Goal: Navigation & Orientation: Find specific page/section

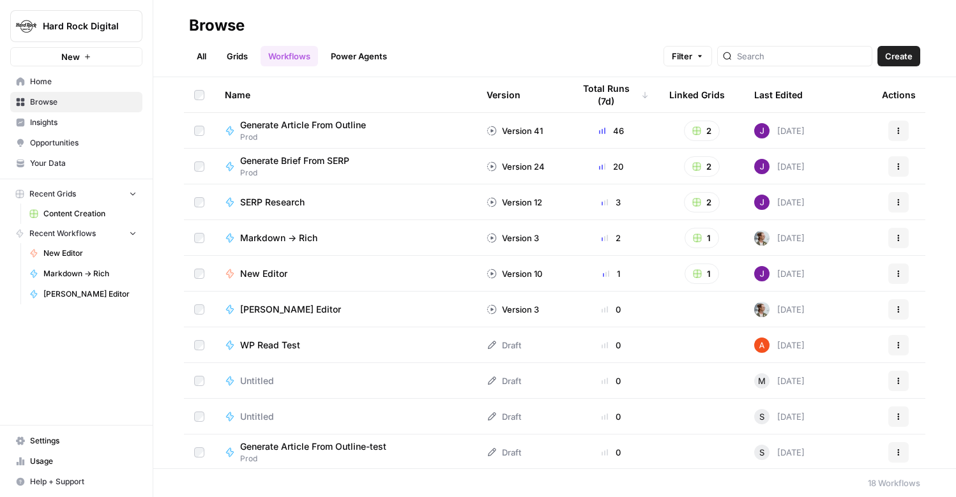
click at [40, 82] on span "Home" at bounding box center [83, 81] width 107 height 11
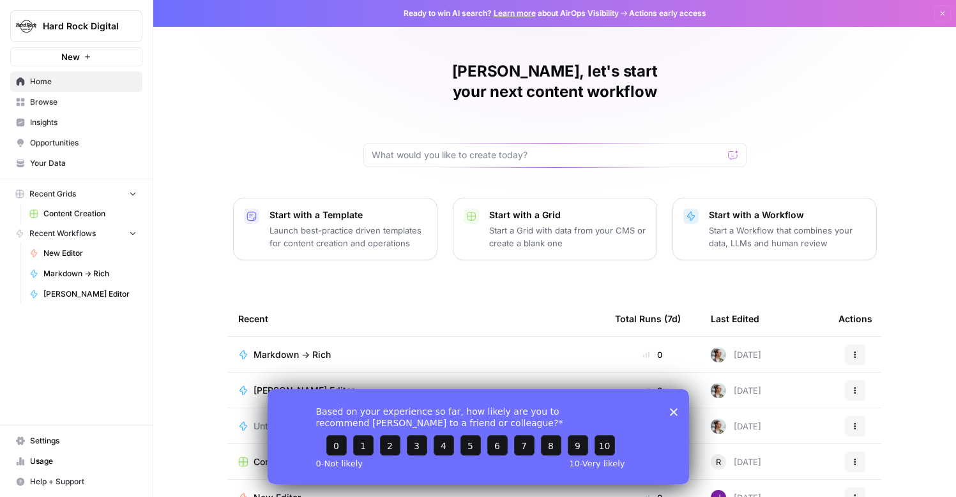
click at [41, 101] on span "Browse" at bounding box center [83, 101] width 107 height 11
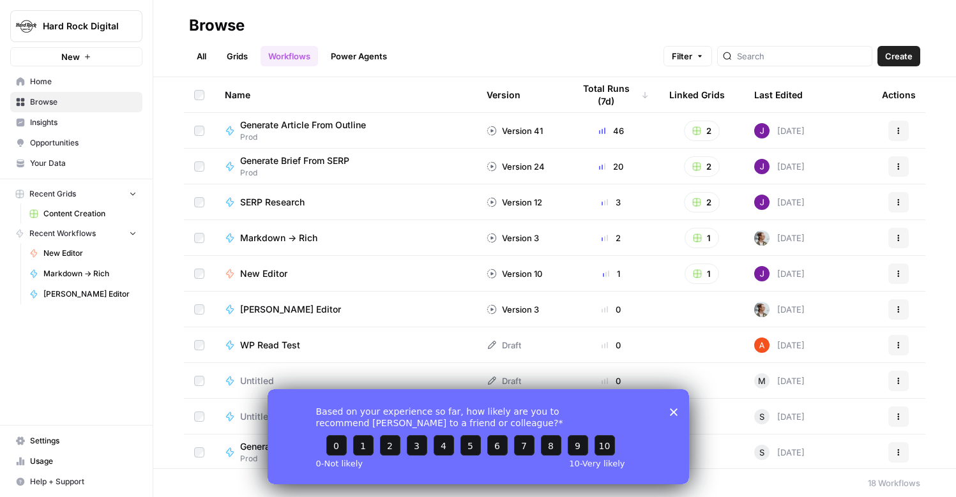
click at [49, 87] on span "Home" at bounding box center [83, 81] width 107 height 11
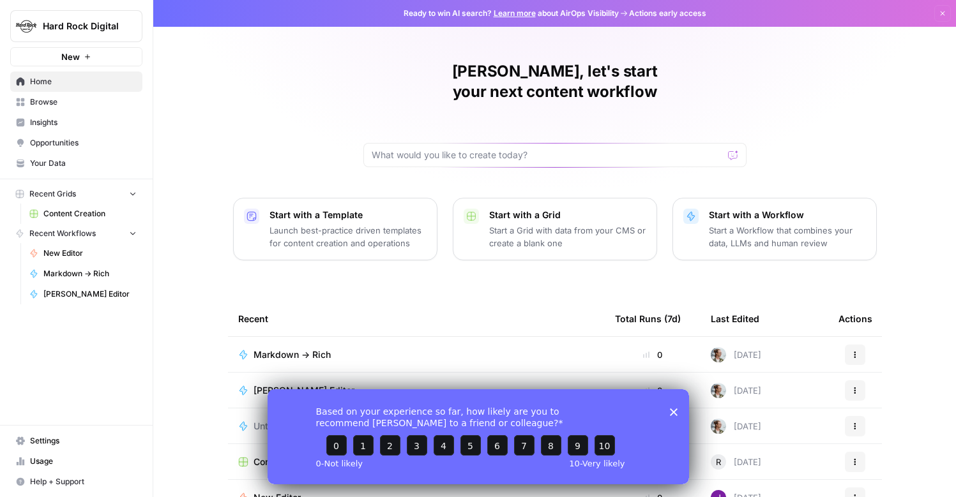
click at [59, 169] on span "Your Data" at bounding box center [83, 163] width 107 height 11
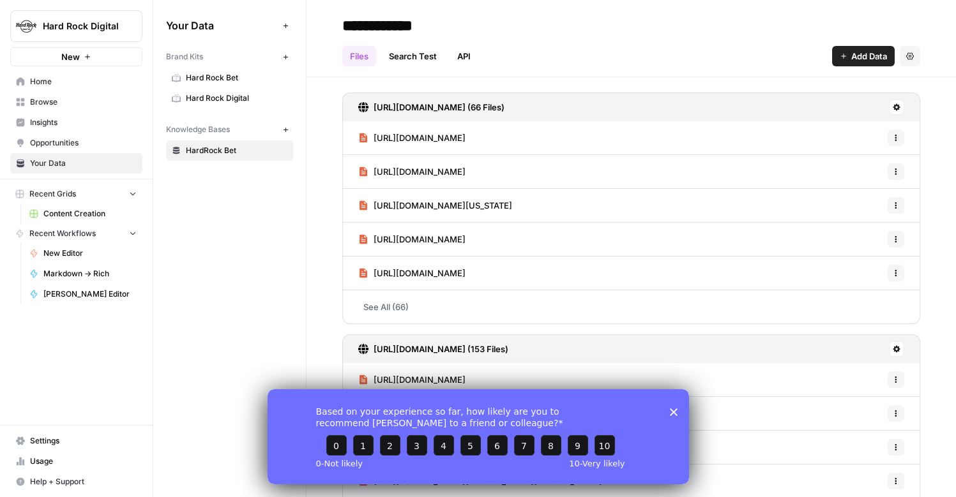
click at [229, 72] on span "Hard Rock Bet" at bounding box center [236, 77] width 101 height 11
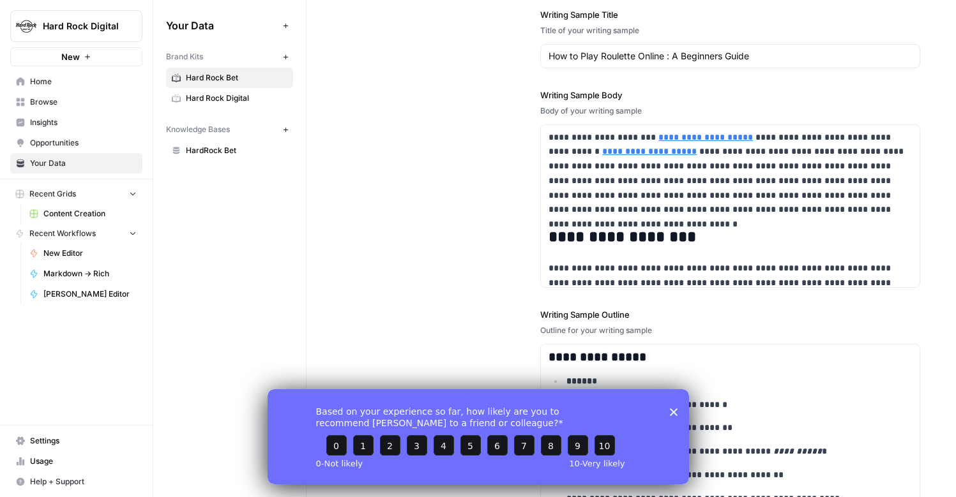
scroll to position [2135, 0]
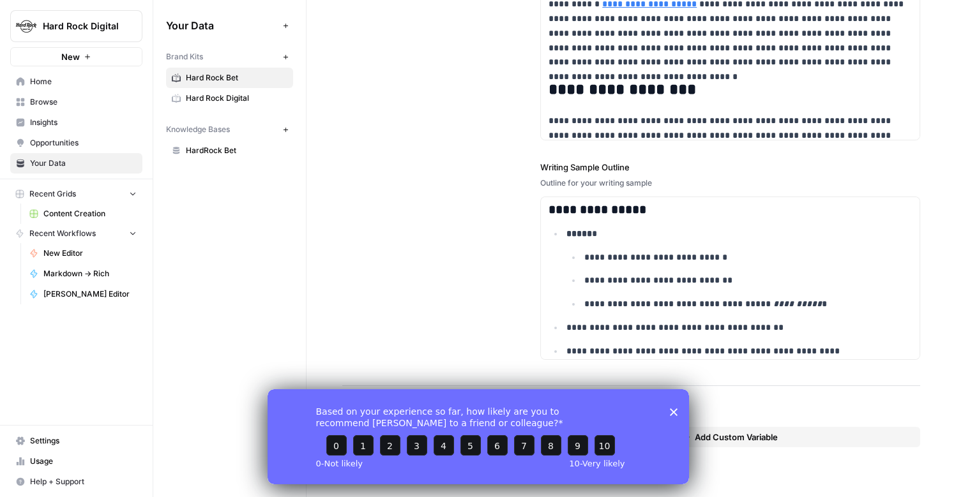
click at [229, 106] on link "Hard Rock Digital" at bounding box center [229, 98] width 127 height 20
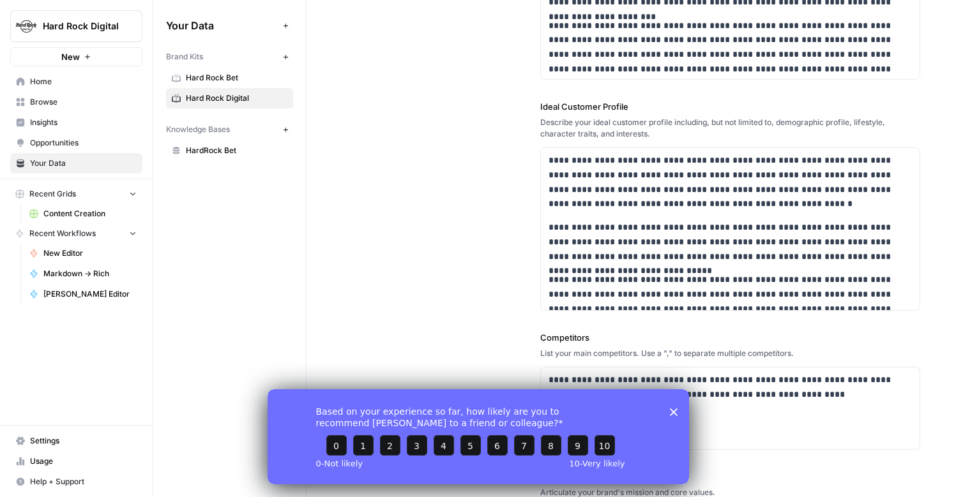
scroll to position [278, 0]
